Goal: Browse casually

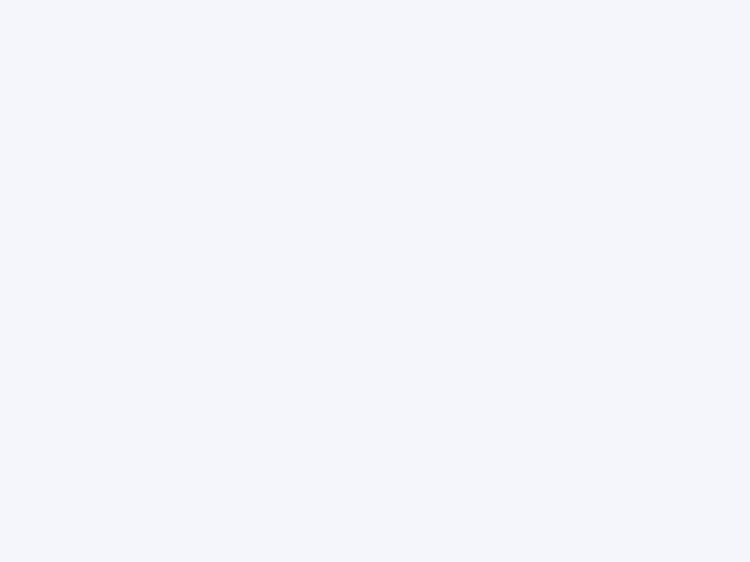
click at [375, 281] on div at bounding box center [375, 281] width 750 height 562
